Goal: Navigation & Orientation: Find specific page/section

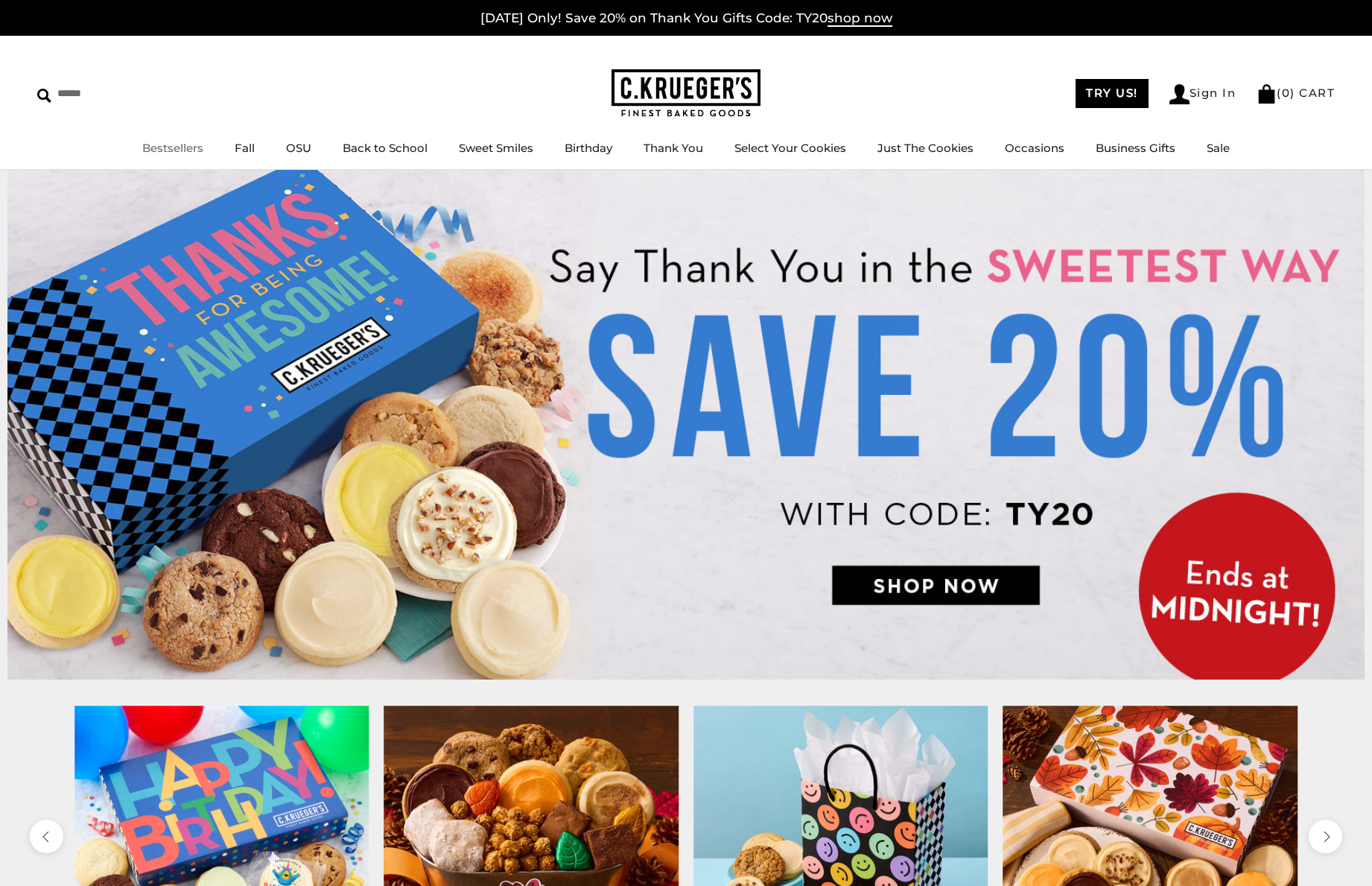
click at [190, 148] on link "Bestsellers" at bounding box center [173, 148] width 61 height 14
click at [297, 141] on link "OSU" at bounding box center [299, 148] width 25 height 14
click at [379, 154] on link "Back to School" at bounding box center [385, 148] width 85 height 14
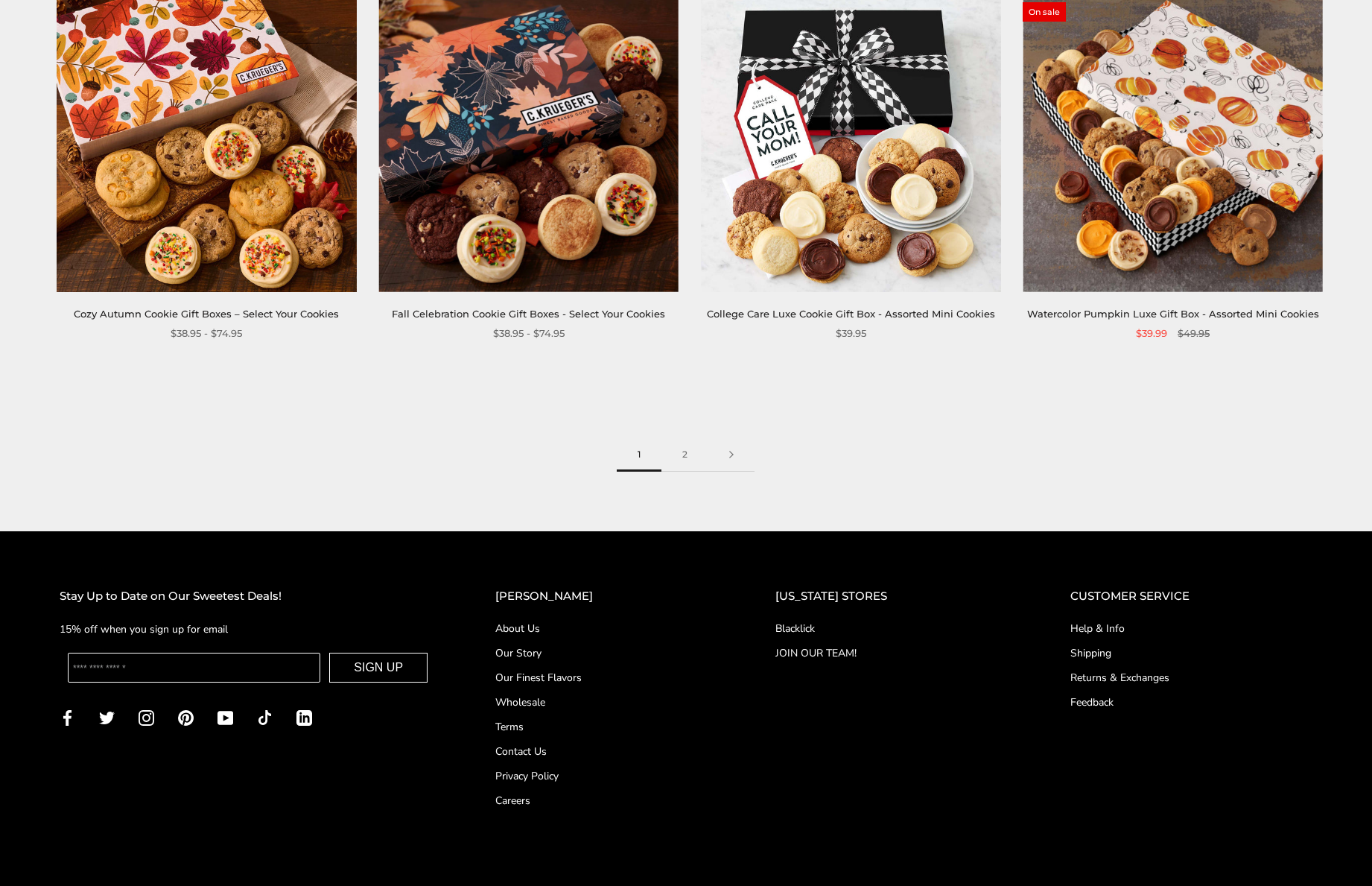
scroll to position [2319, 0]
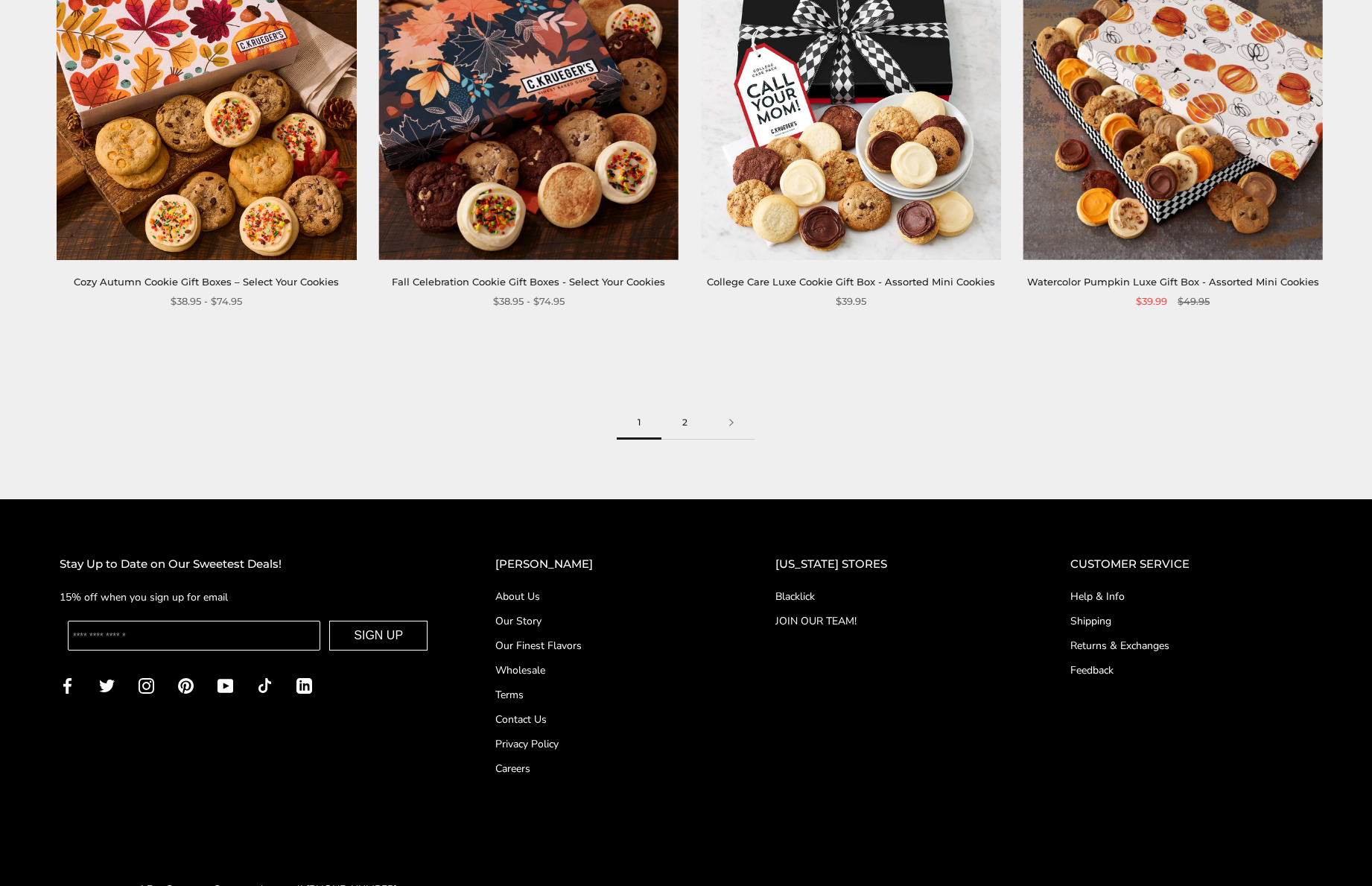
click at [673, 423] on link "2" at bounding box center [685, 423] width 47 height 34
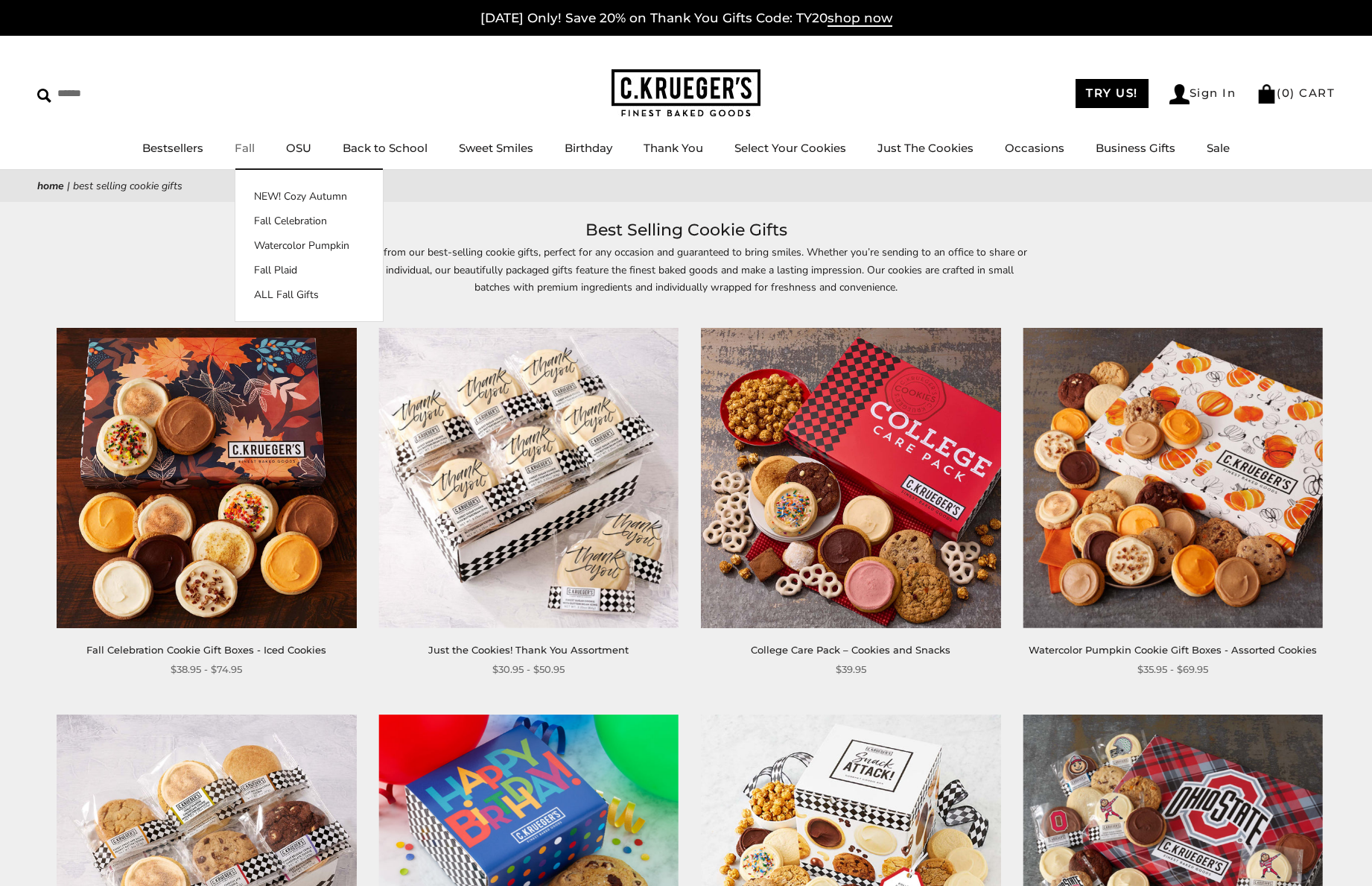
click at [253, 149] on link "Fall" at bounding box center [245, 148] width 20 height 14
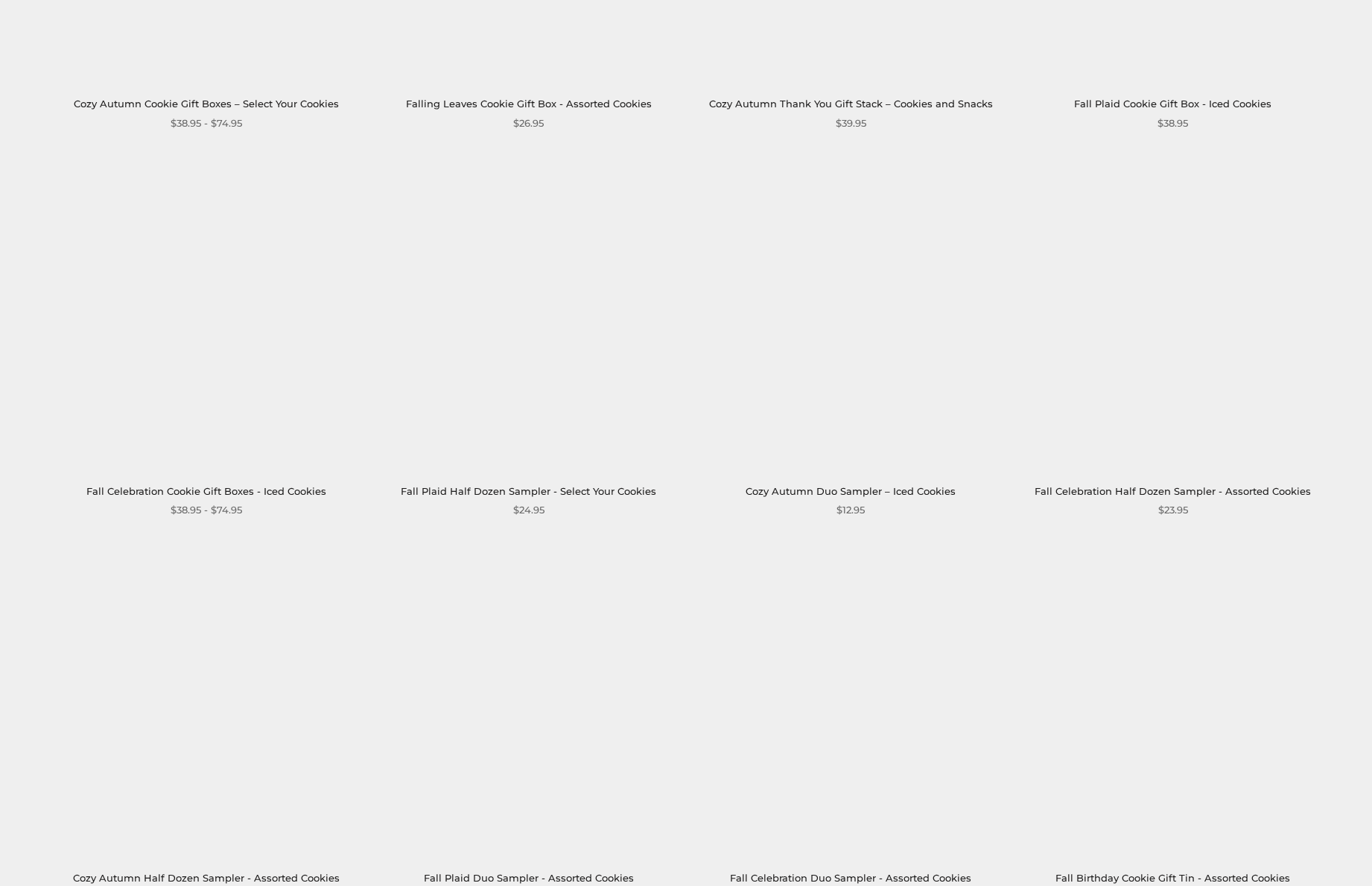
scroll to position [1917, 0]
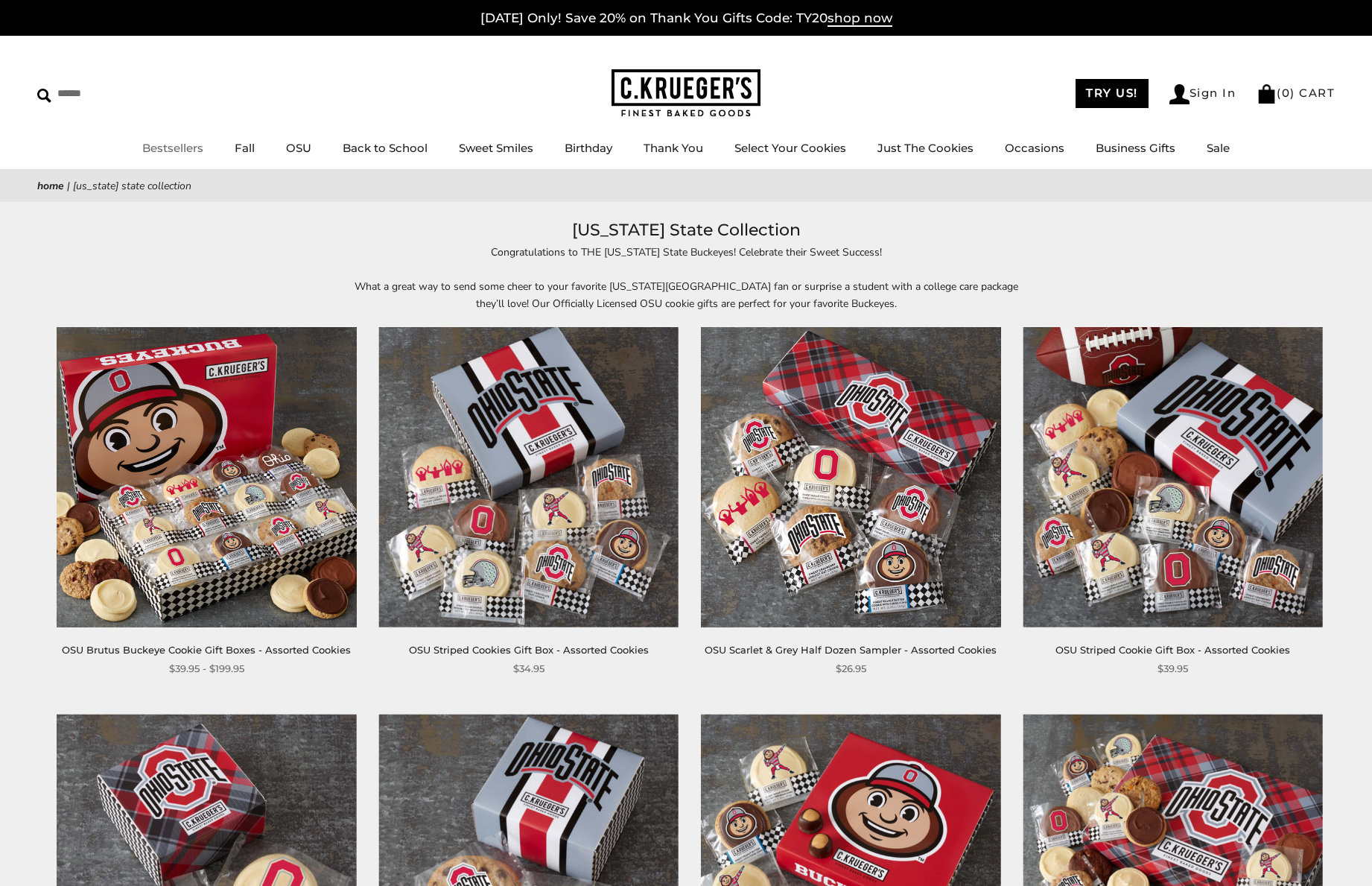
click at [179, 146] on link "Bestsellers" at bounding box center [173, 148] width 61 height 14
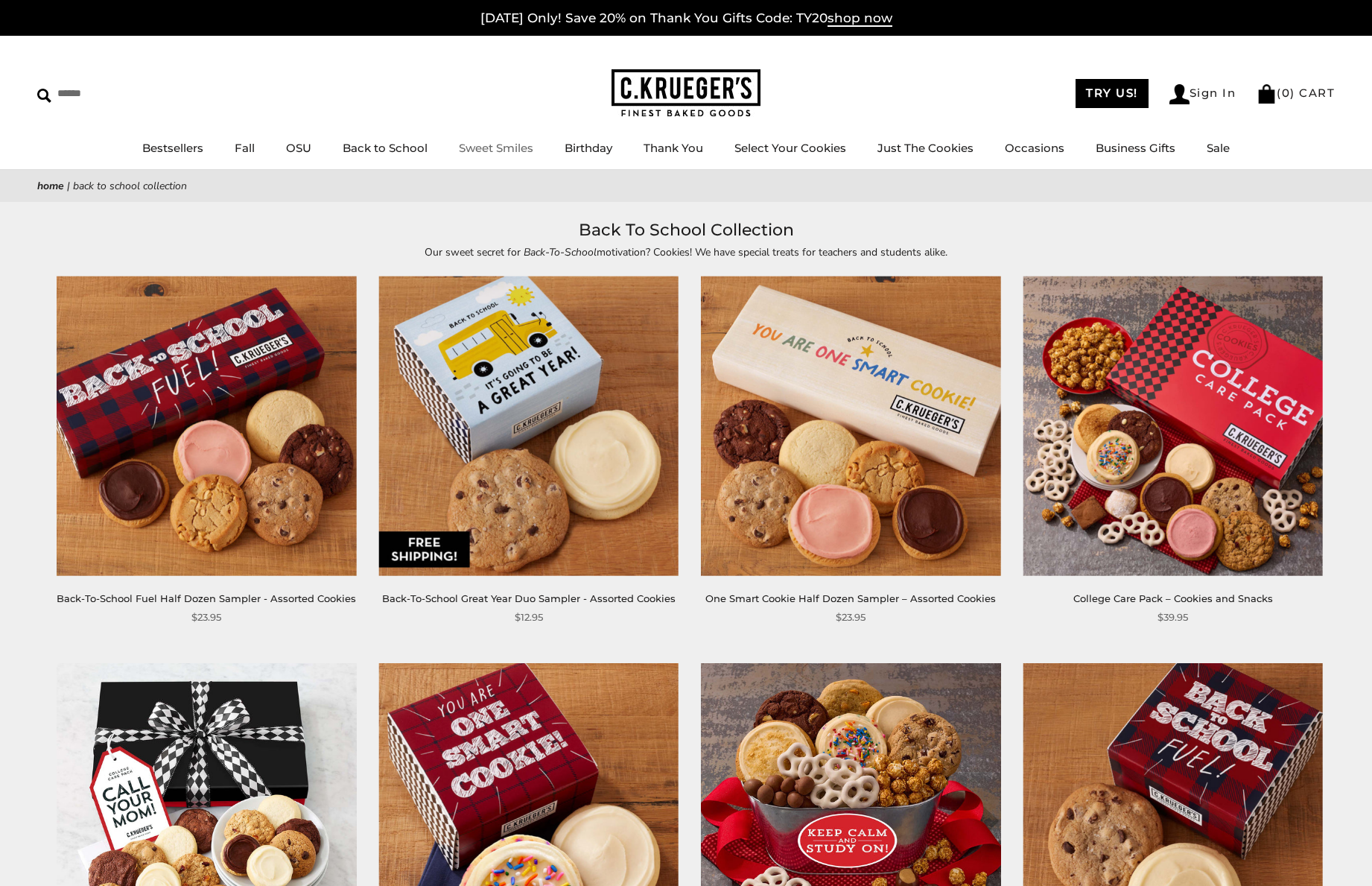
click at [510, 142] on link "Sweet Smiles" at bounding box center [496, 148] width 75 height 14
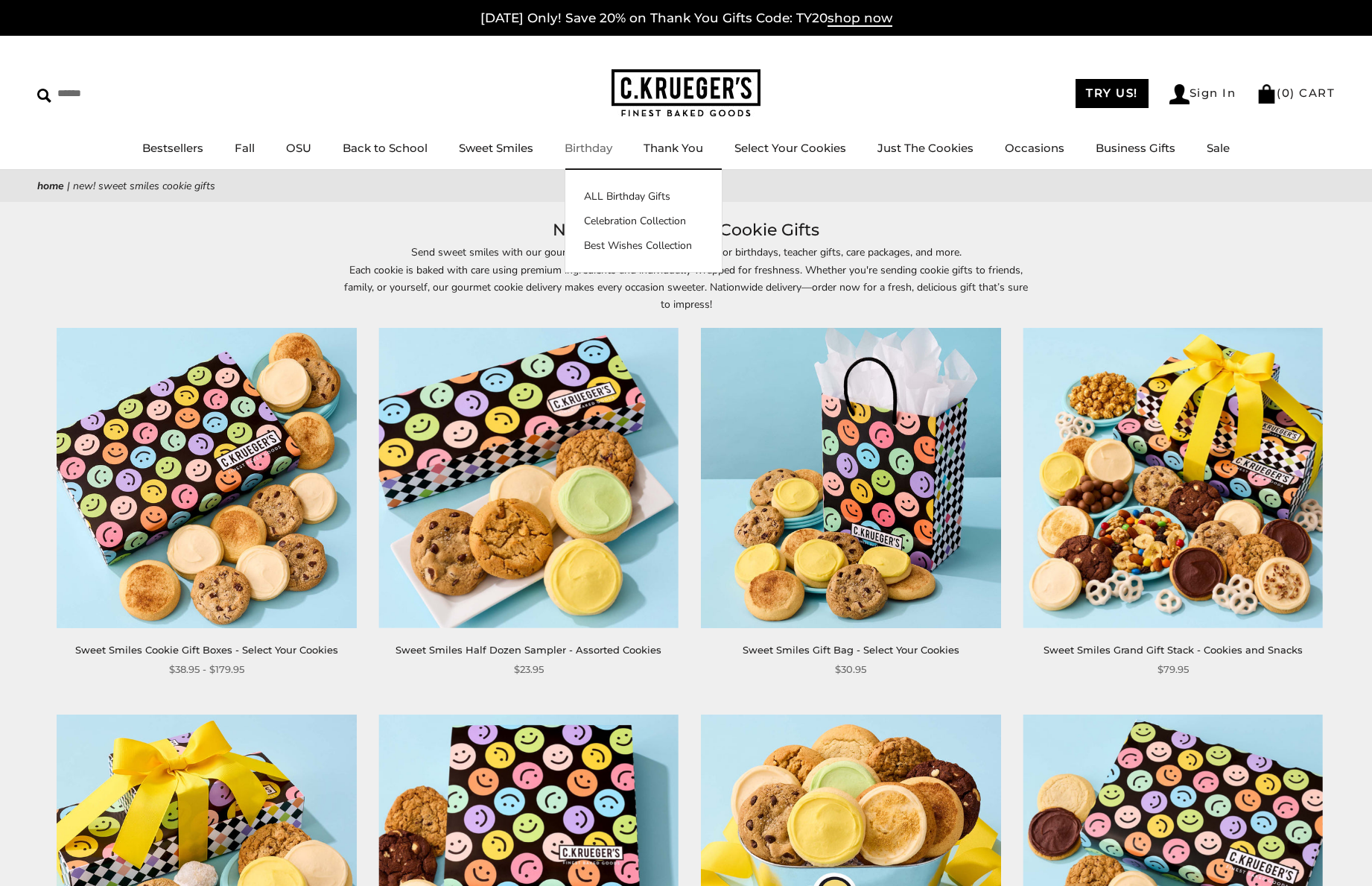
click at [581, 148] on link "Birthday" at bounding box center [588, 148] width 48 height 14
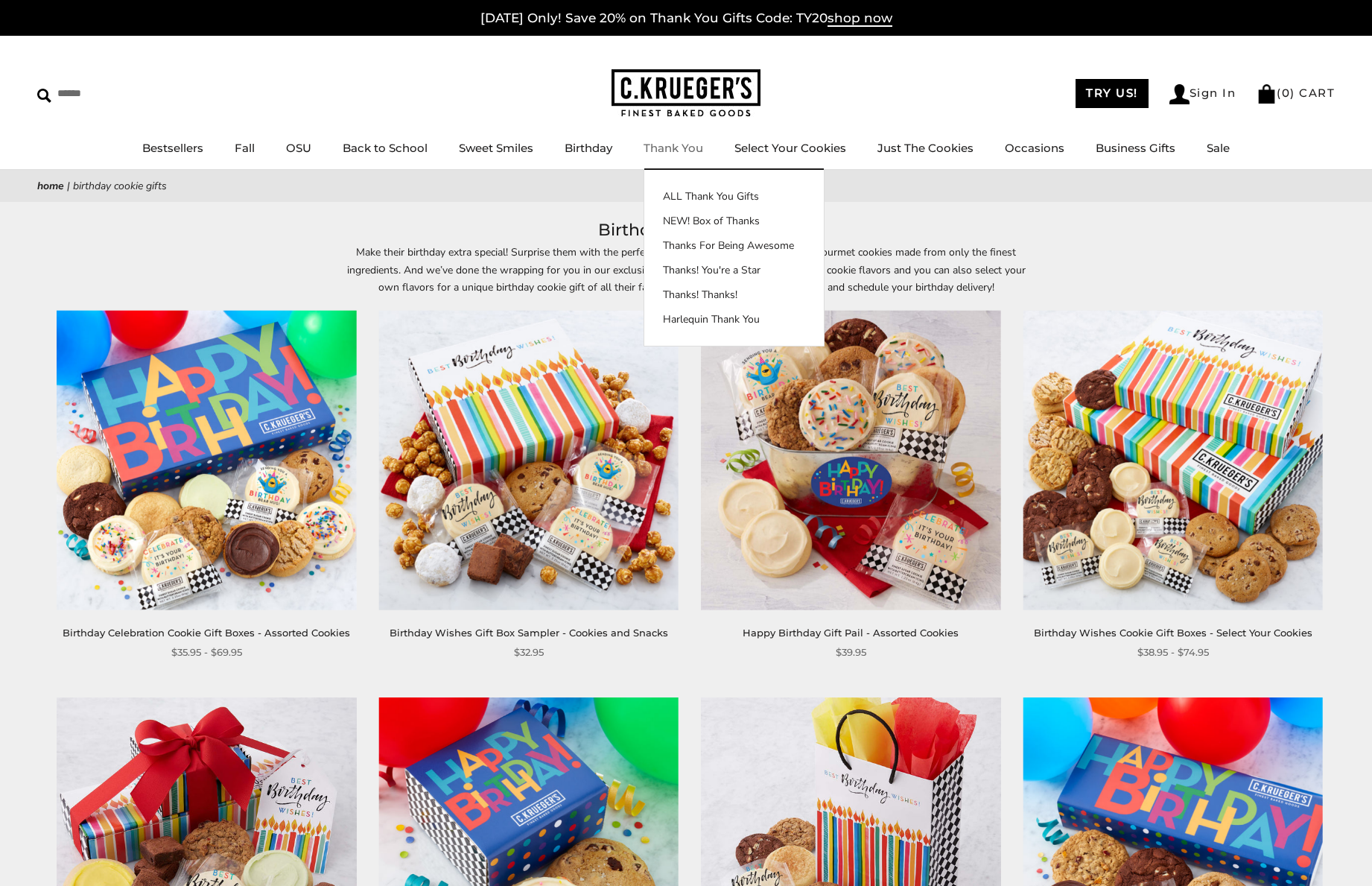
click at [697, 150] on link "Thank You" at bounding box center [673, 148] width 60 height 14
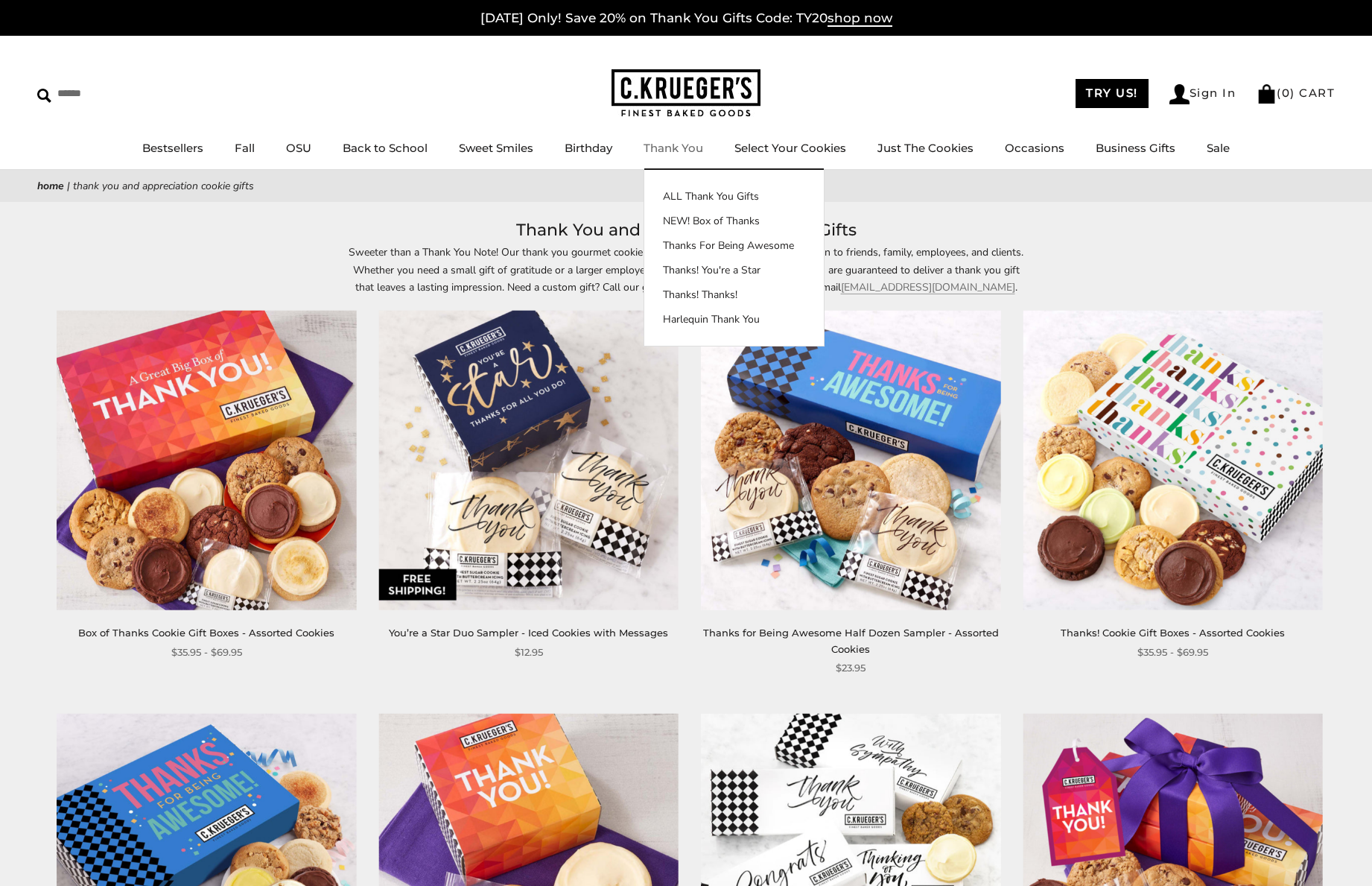
click at [674, 143] on link "Thank You" at bounding box center [673, 148] width 60 height 14
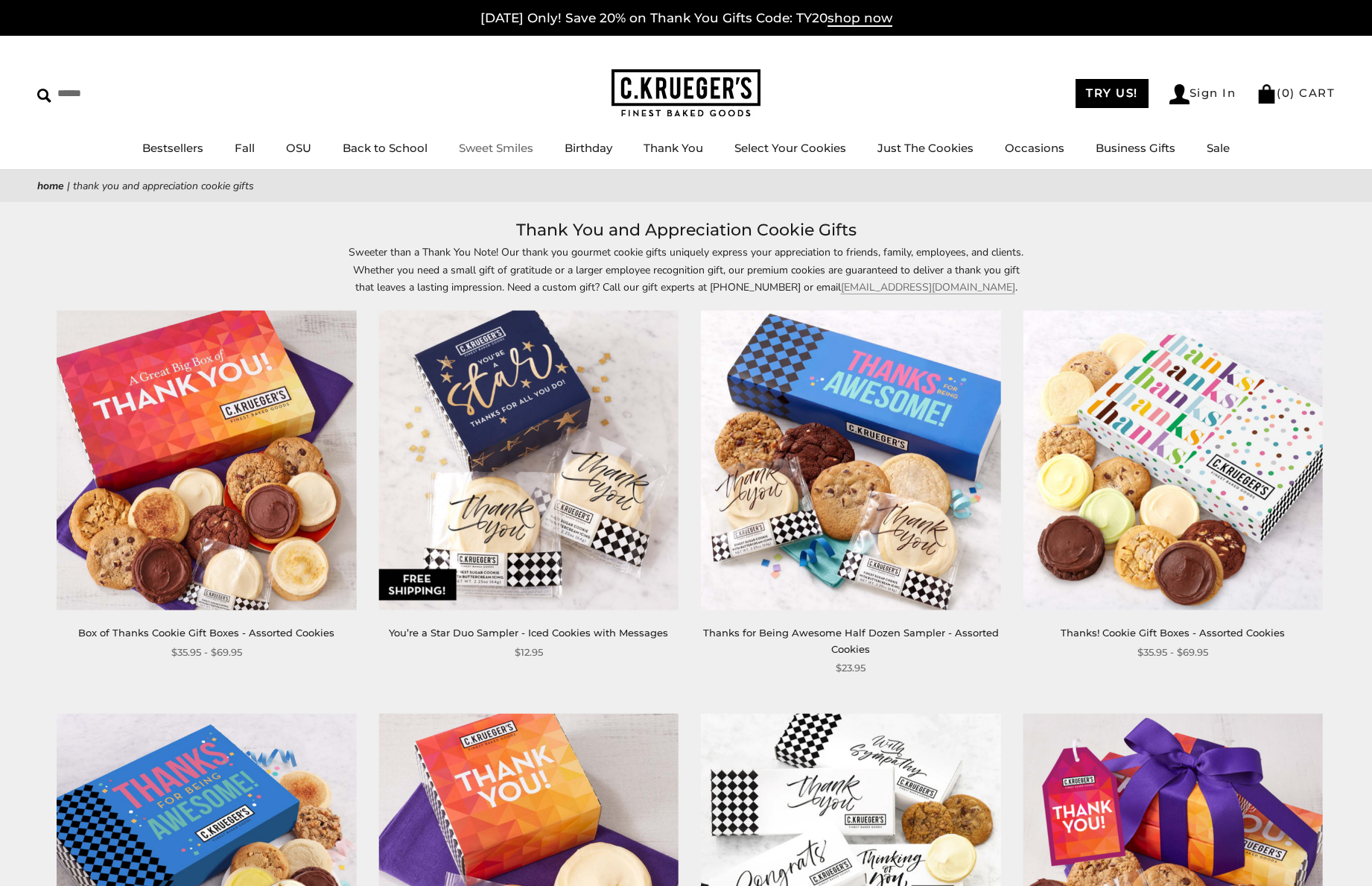
click at [508, 153] on link "Sweet Smiles" at bounding box center [496, 148] width 75 height 14
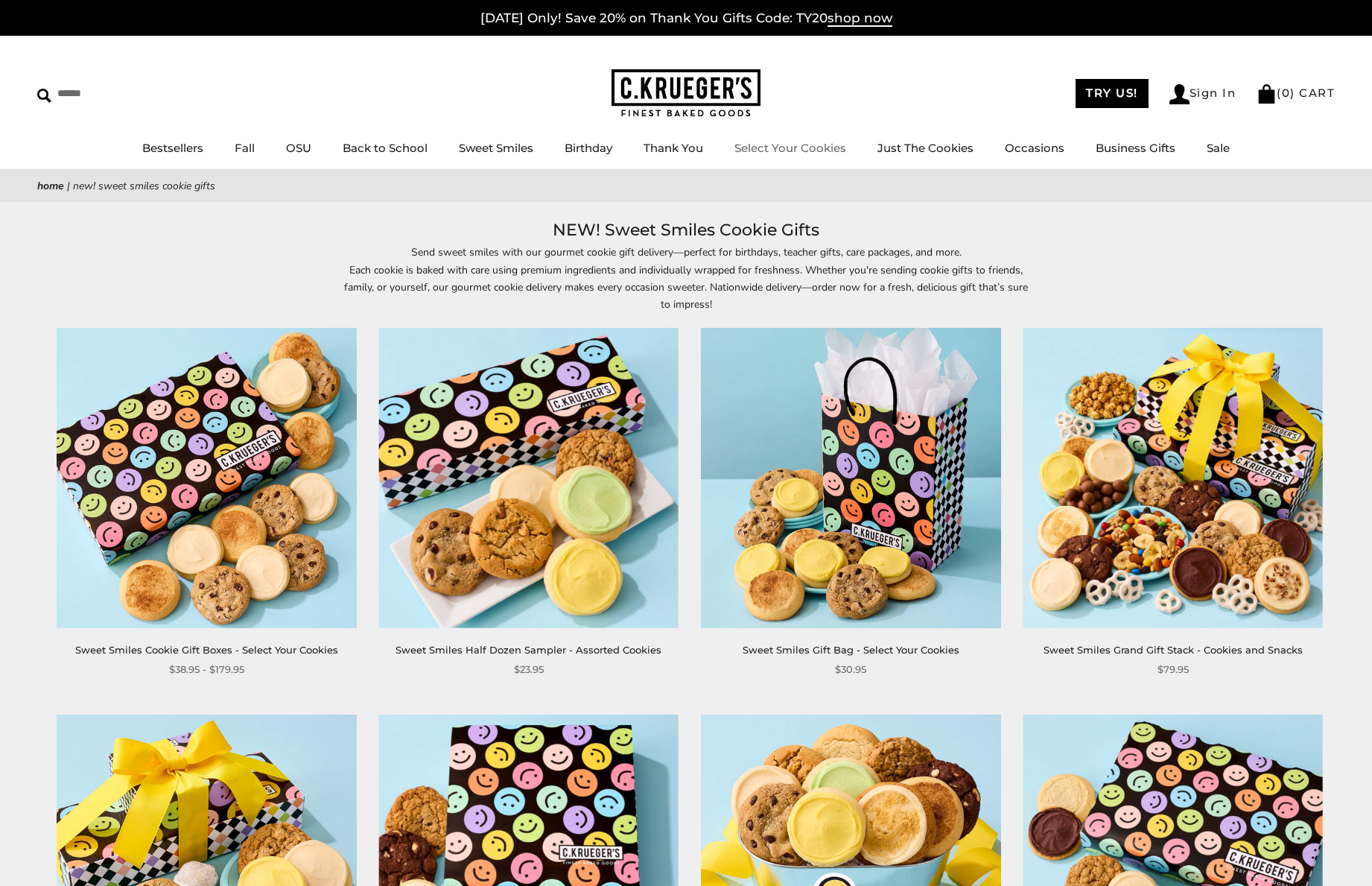
click at [787, 151] on link "Select Your Cookies" at bounding box center [791, 148] width 112 height 14
